Goal: Task Accomplishment & Management: Complete application form

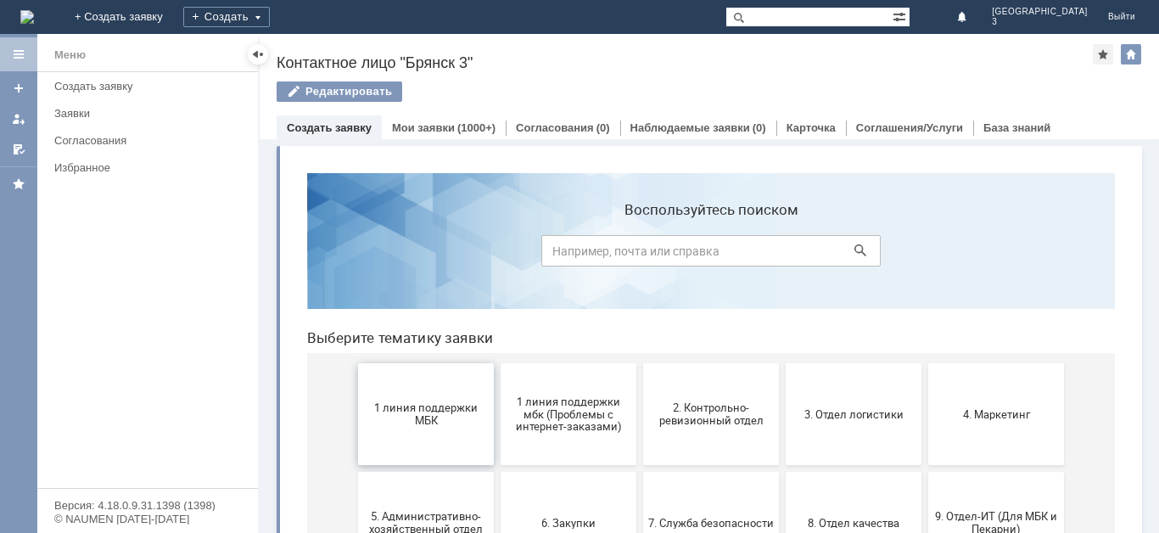
click at [442, 427] on button "1 линия поддержки МБК" at bounding box center [426, 414] width 136 height 102
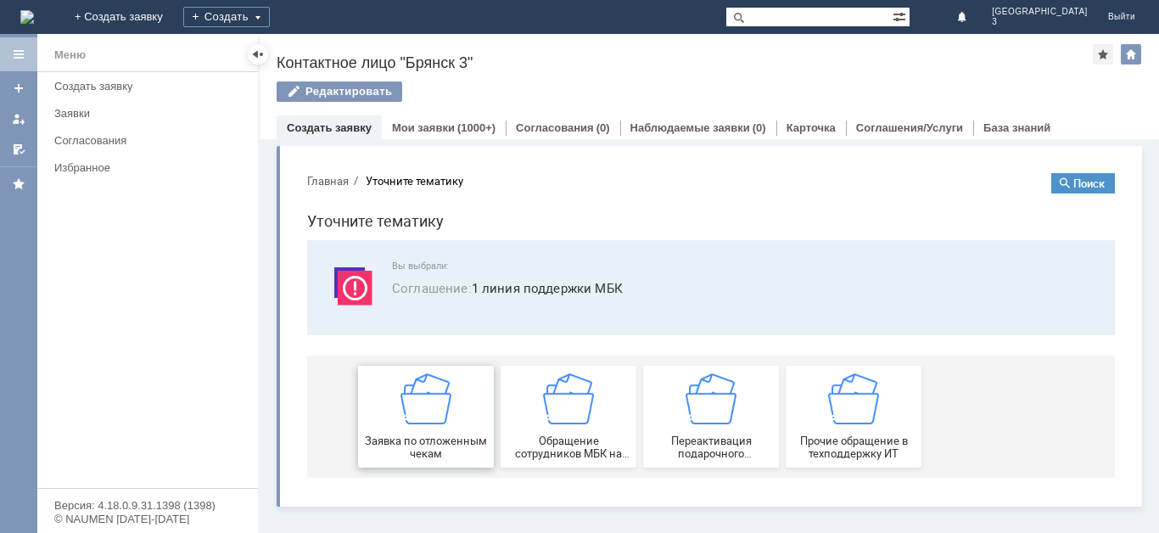
click at [446, 431] on div "Заявка по отложенным чекам" at bounding box center [426, 416] width 126 height 87
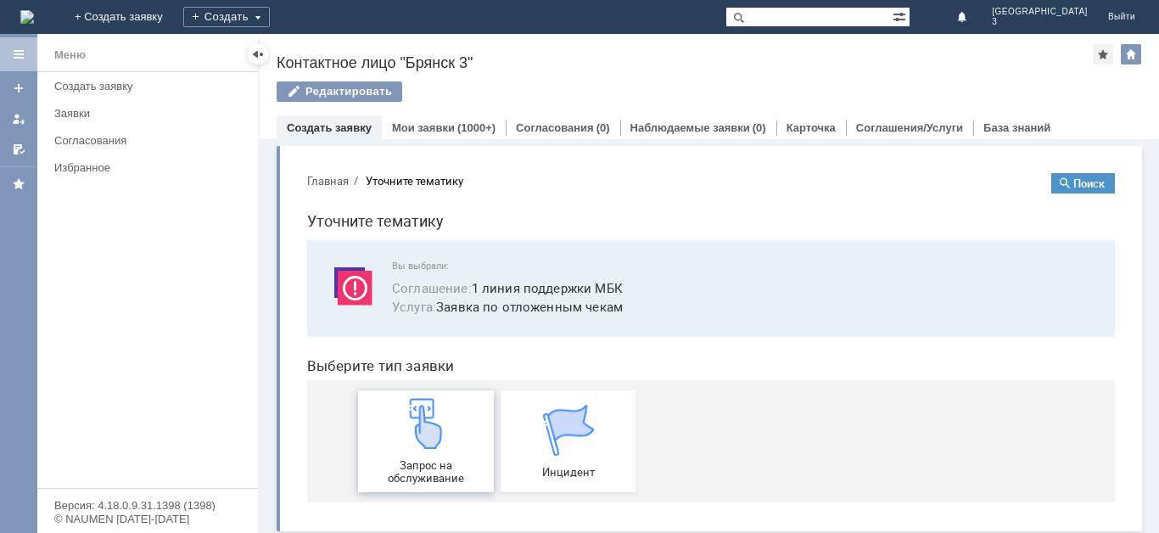
click at [441, 446] on img at bounding box center [425, 423] width 51 height 51
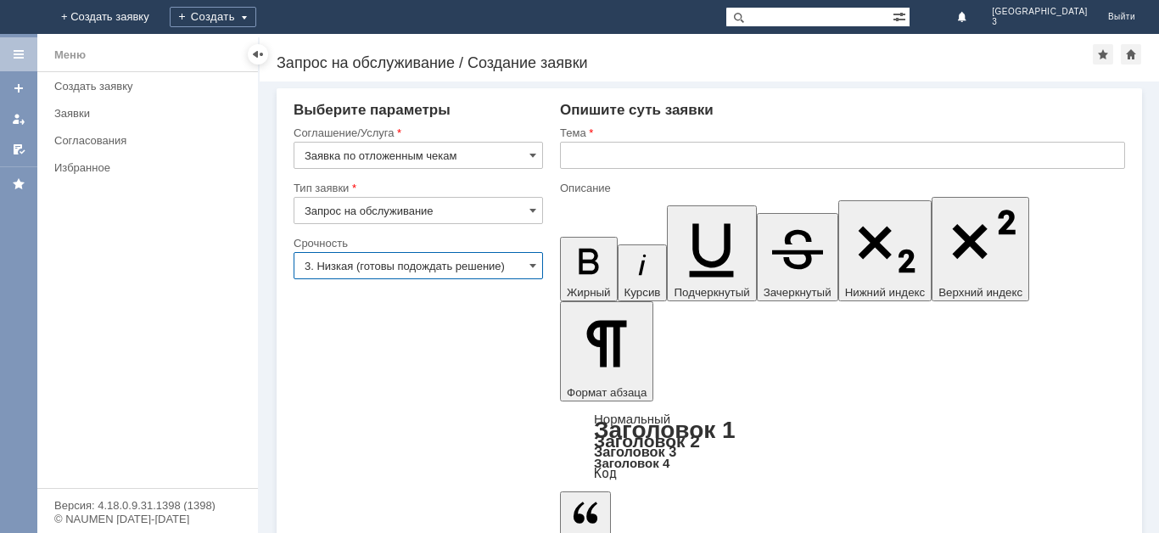
click at [444, 266] on input "3. Низкая (готовы подождать решение)" at bounding box center [418, 265] width 249 height 27
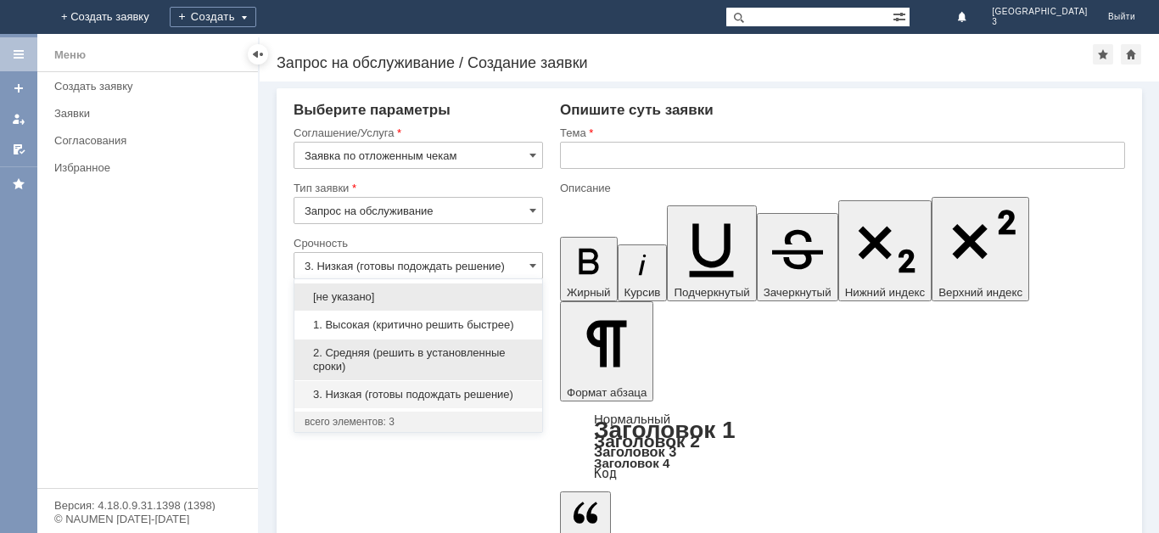
click at [423, 350] on span "2. Средняя (решить в установленные сроки)" at bounding box center [418, 359] width 227 height 27
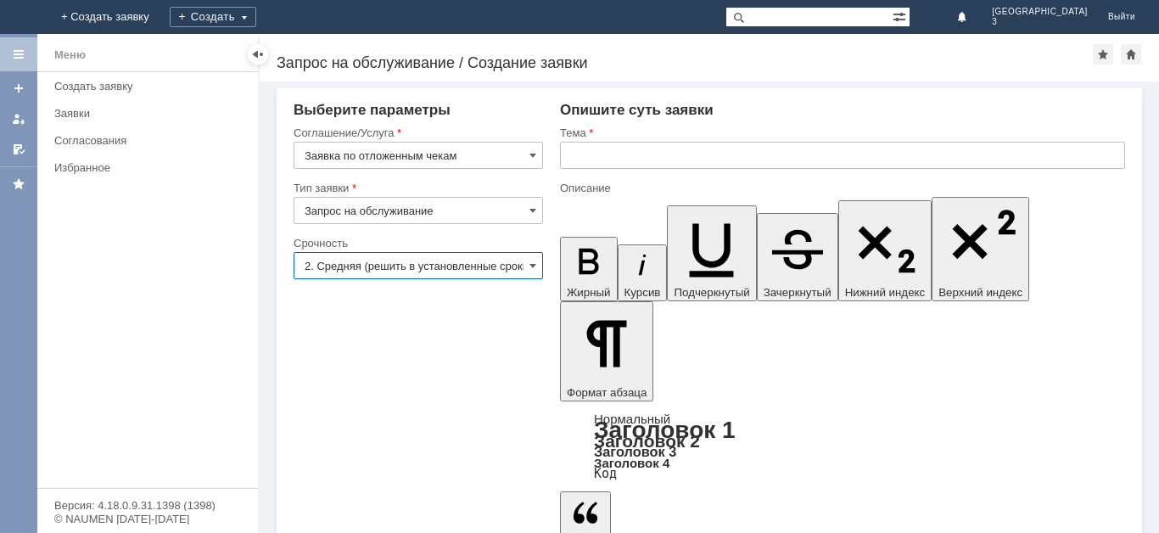
type input "2. Средняя (решить в установленные сроки)"
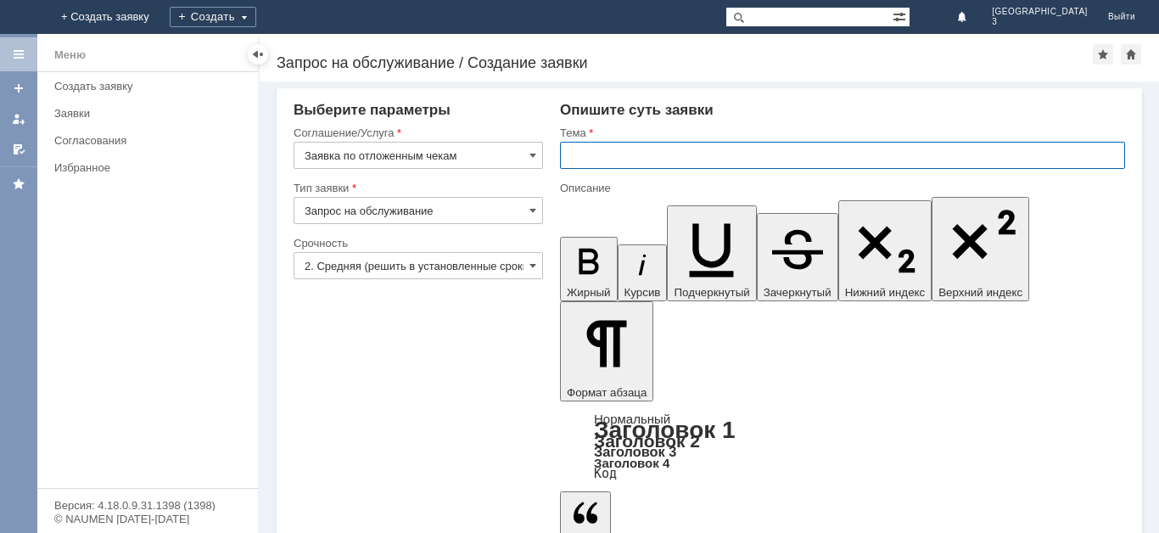
click at [592, 153] on input "text" at bounding box center [842, 155] width 565 height 27
type input "отл чек"
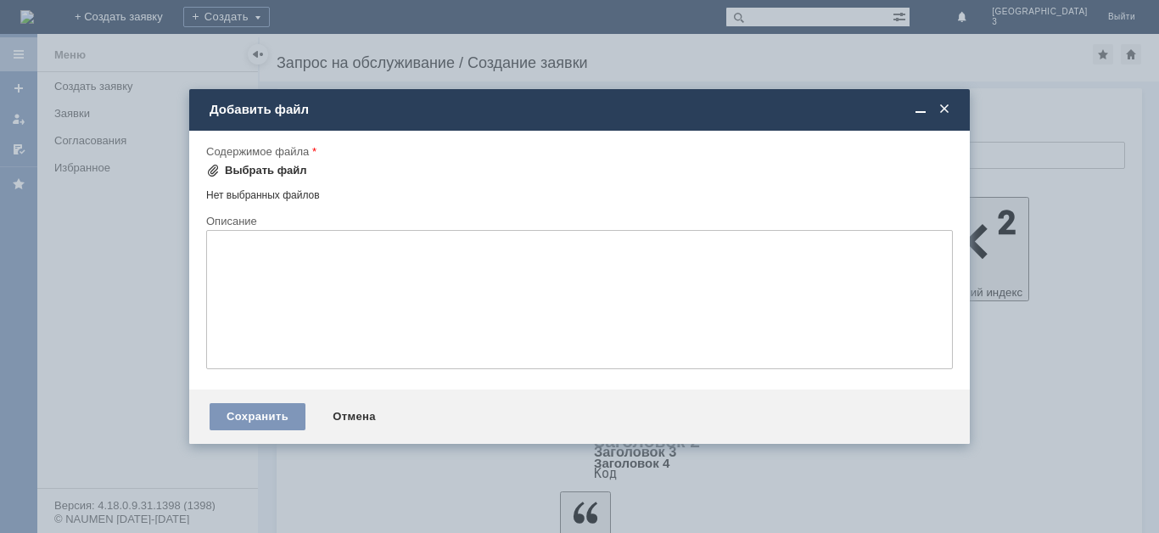
click at [213, 172] on span at bounding box center [213, 171] width 14 height 14
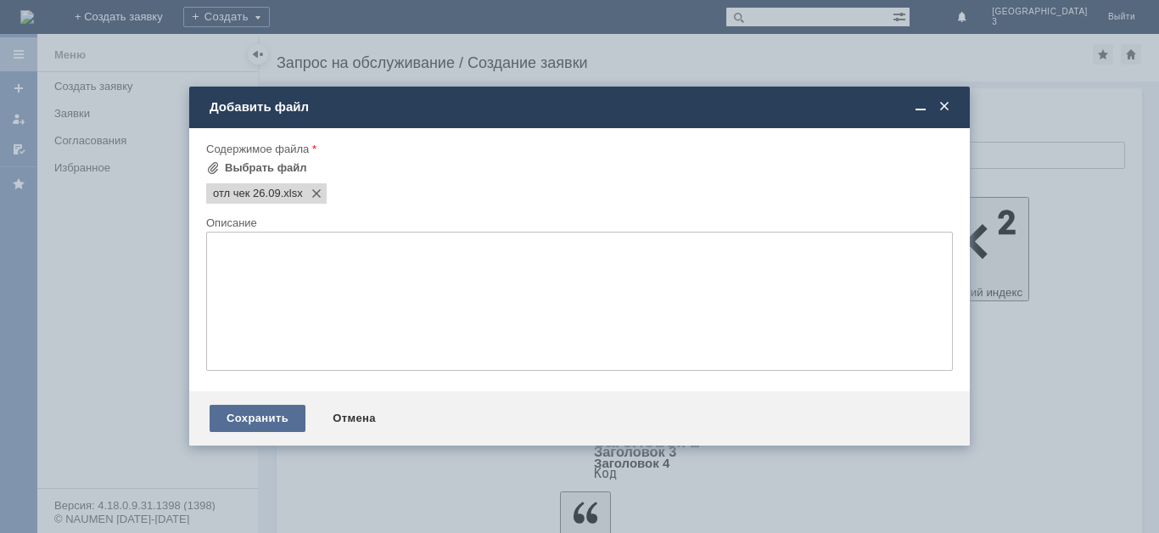
click at [238, 425] on div "Сохранить" at bounding box center [258, 418] width 96 height 27
